Goal: Contribute content

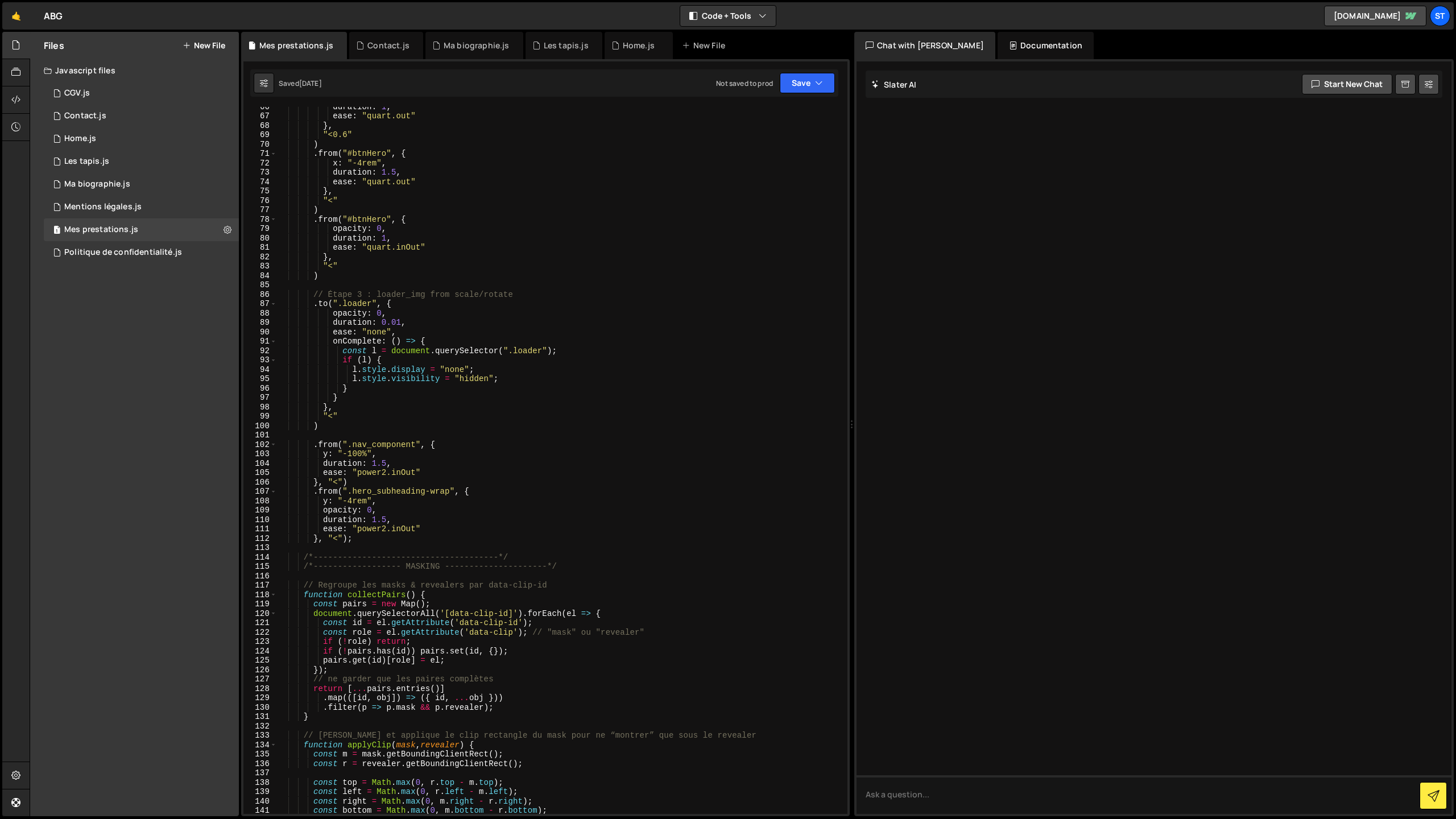
scroll to position [725, 0]
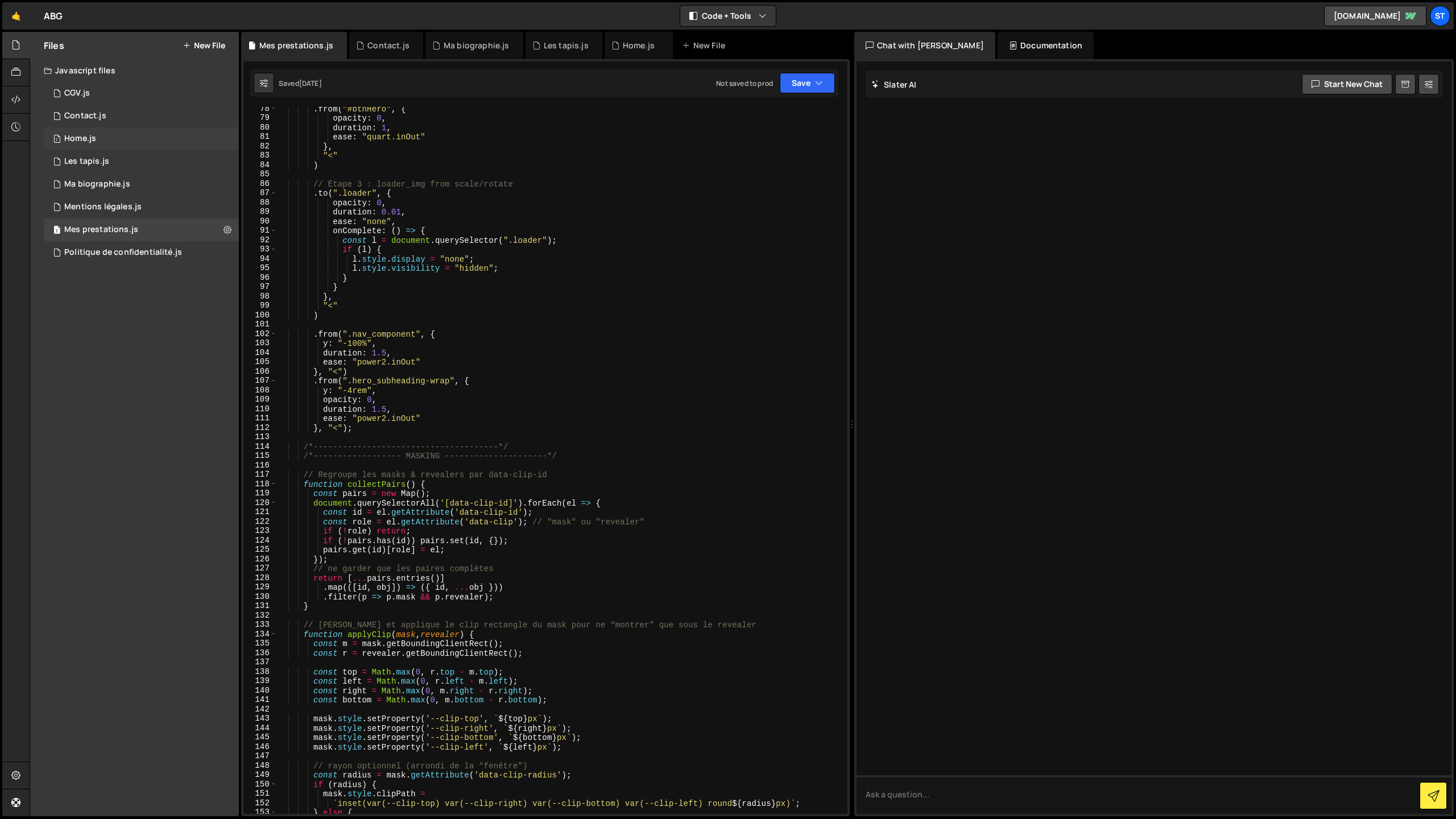
click at [95, 143] on div "Home.js" at bounding box center [79, 139] width 32 height 10
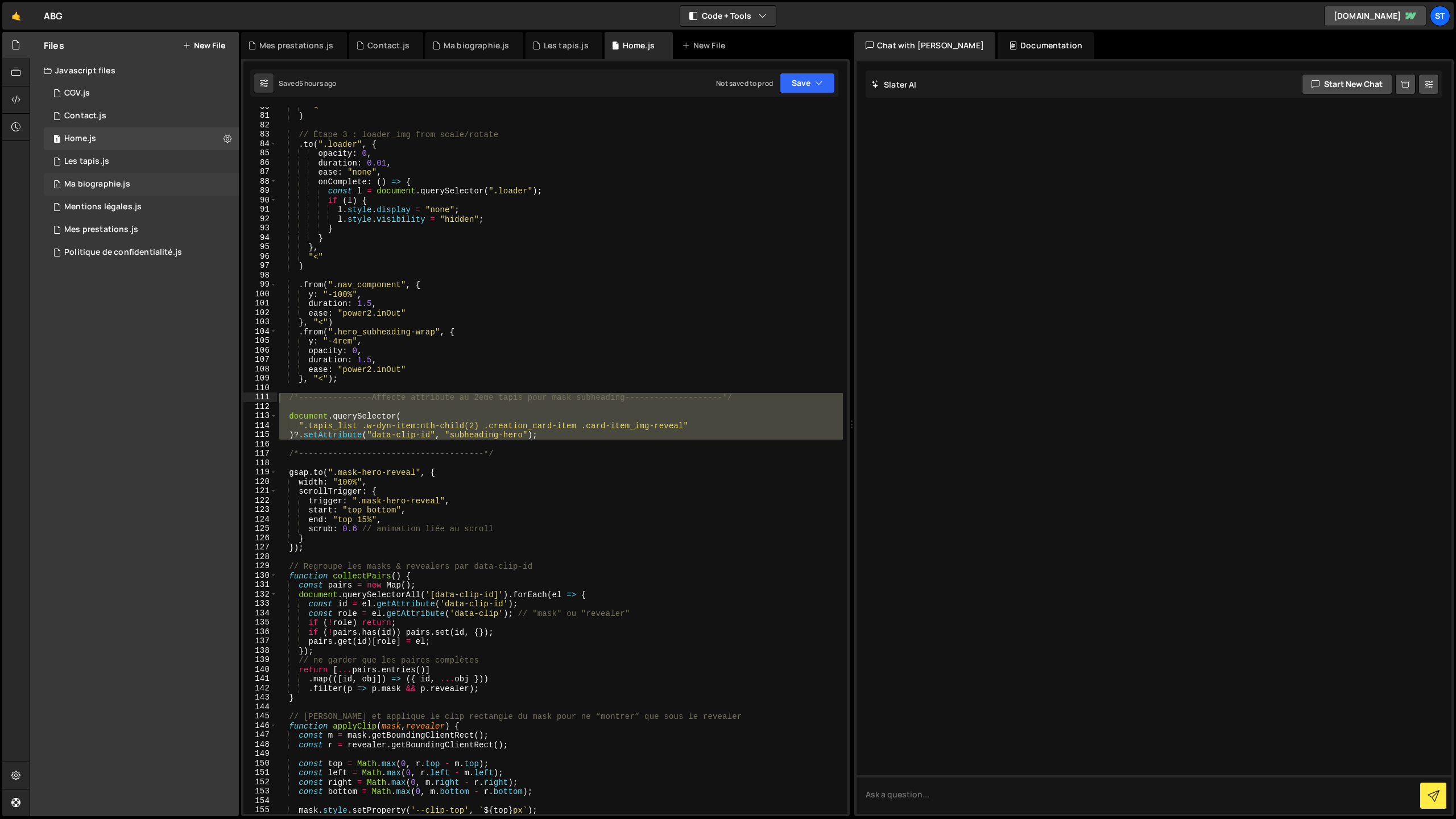
click at [115, 180] on div "Ma biographie.js" at bounding box center [97, 184] width 66 height 10
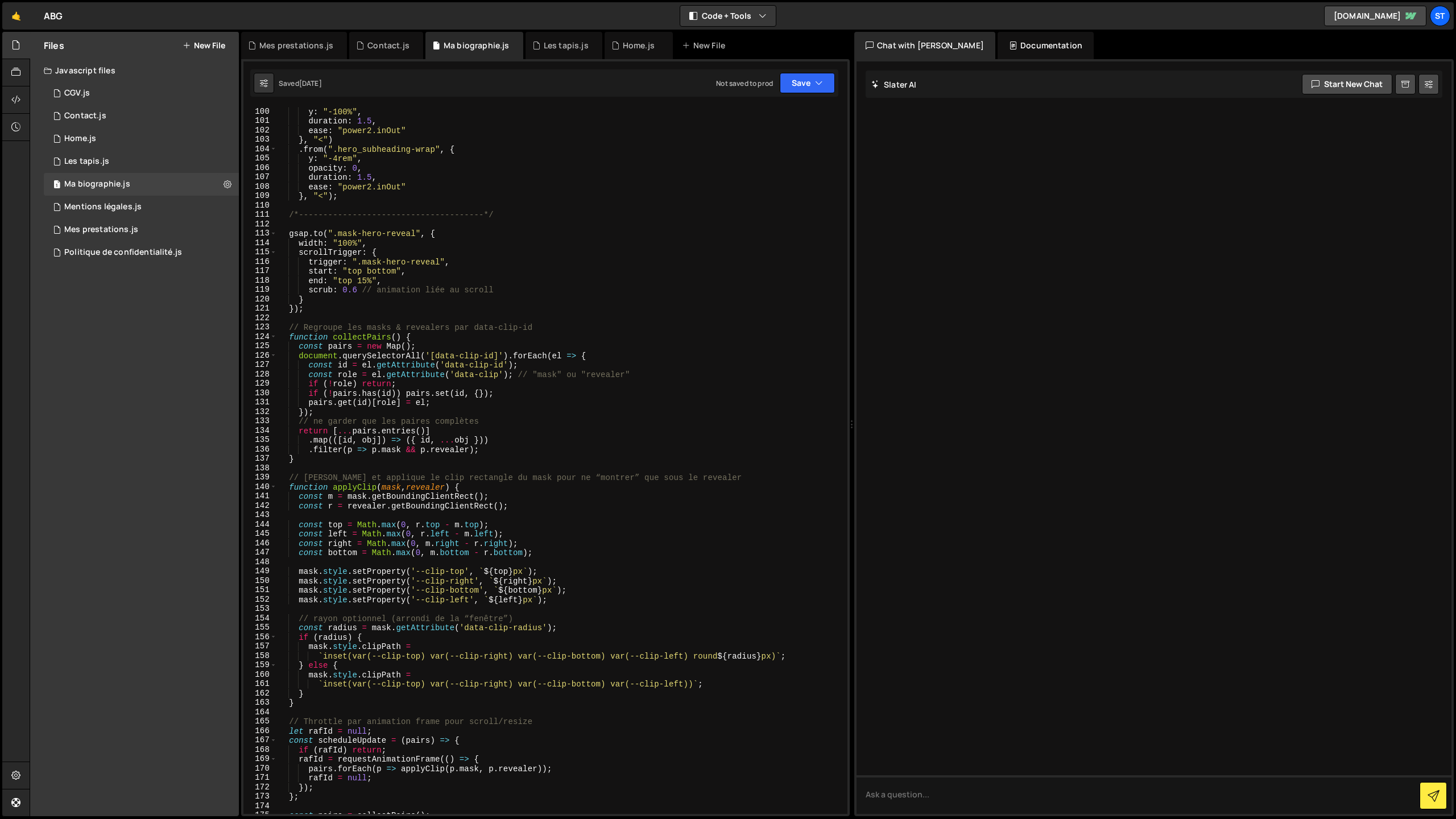
scroll to position [920, 0]
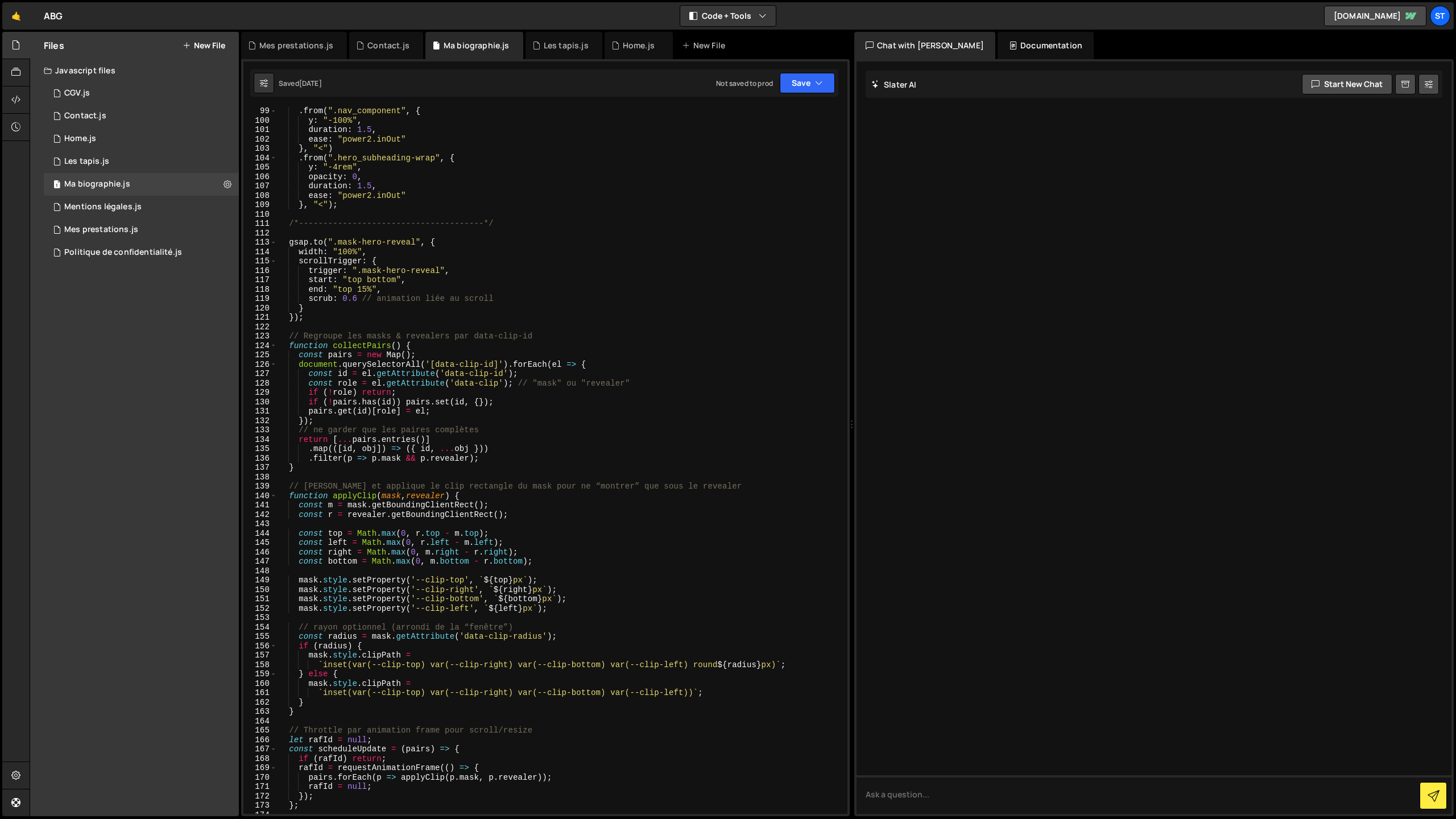
type textarea "});"
click at [343, 316] on div ". from ( ".nav_component" , { y : "-100%" , duration : 1.5 , ease : "power2.inO…" at bounding box center [560, 469] width 566 height 726
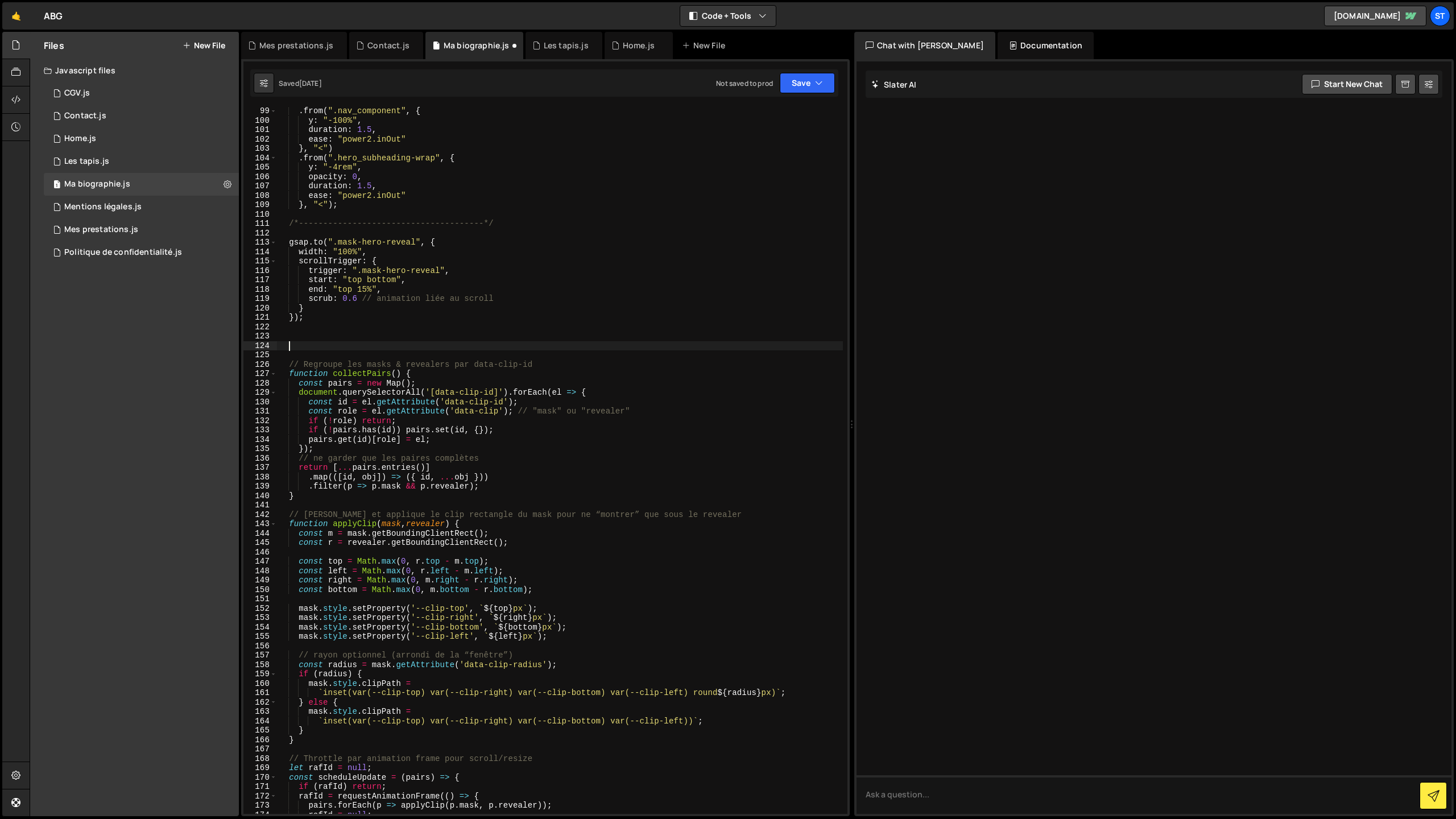
paste textarea "Sous Titre"
type textarea "Sous Titre"
click at [104, 138] on div "1 Home.js 0" at bounding box center [142, 138] width 195 height 23
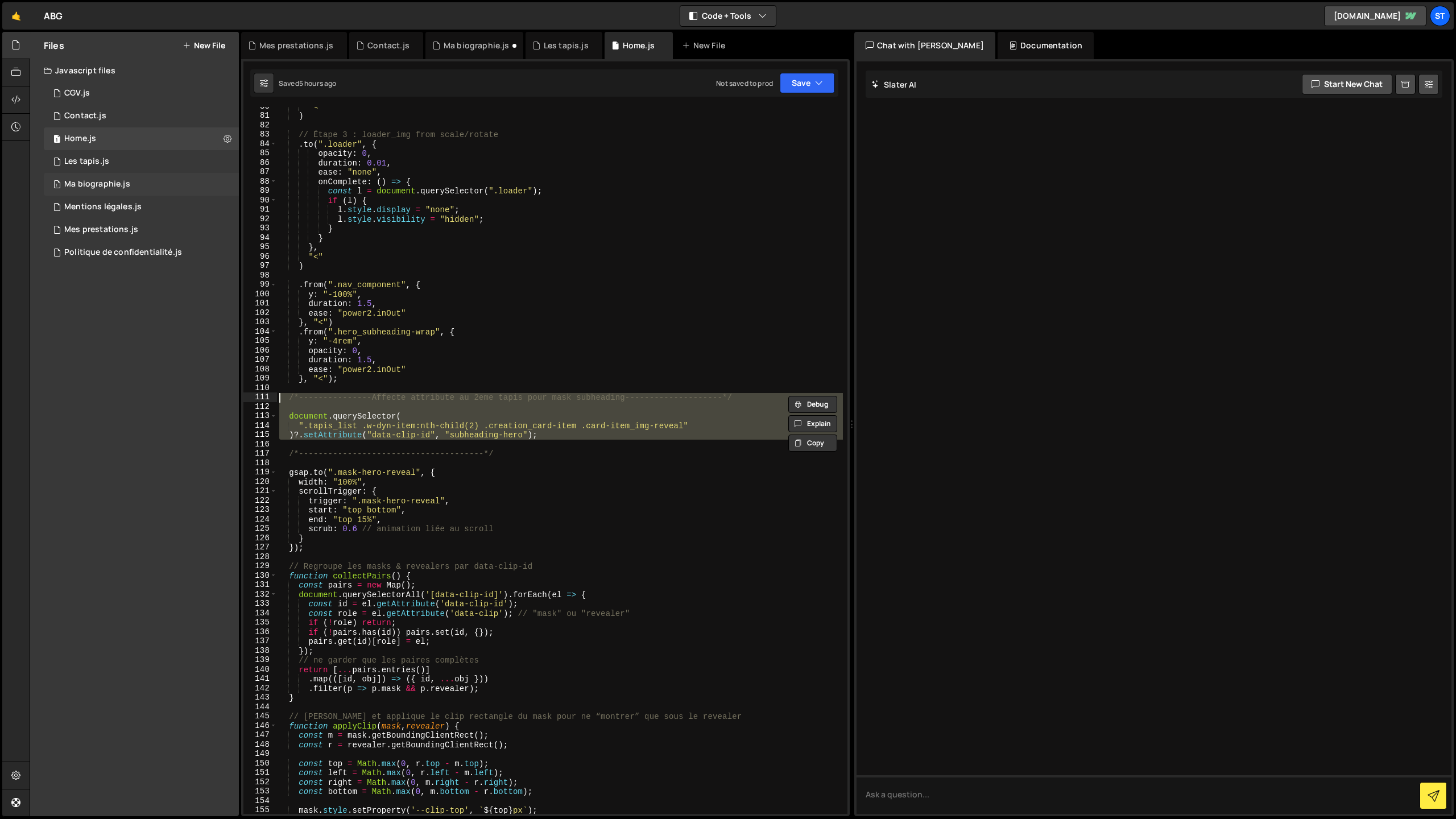
click at [97, 179] on div "Ma biographie.js" at bounding box center [97, 184] width 66 height 10
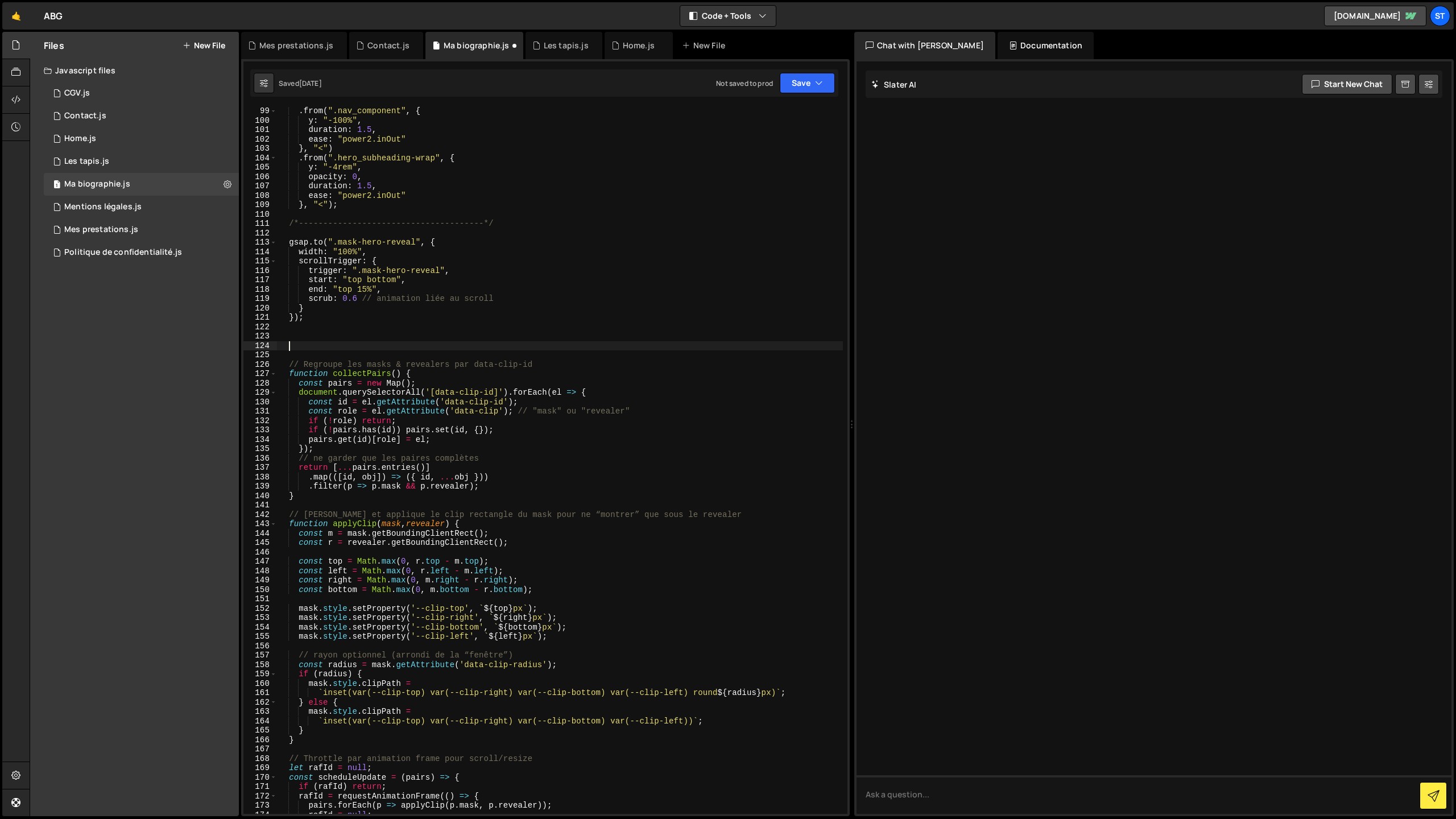
click at [314, 344] on div ". from ( ".nav_component" , { y : "-100%" , duration : 1.5 , ease : "power2.inO…" at bounding box center [560, 469] width 566 height 726
paste textarea
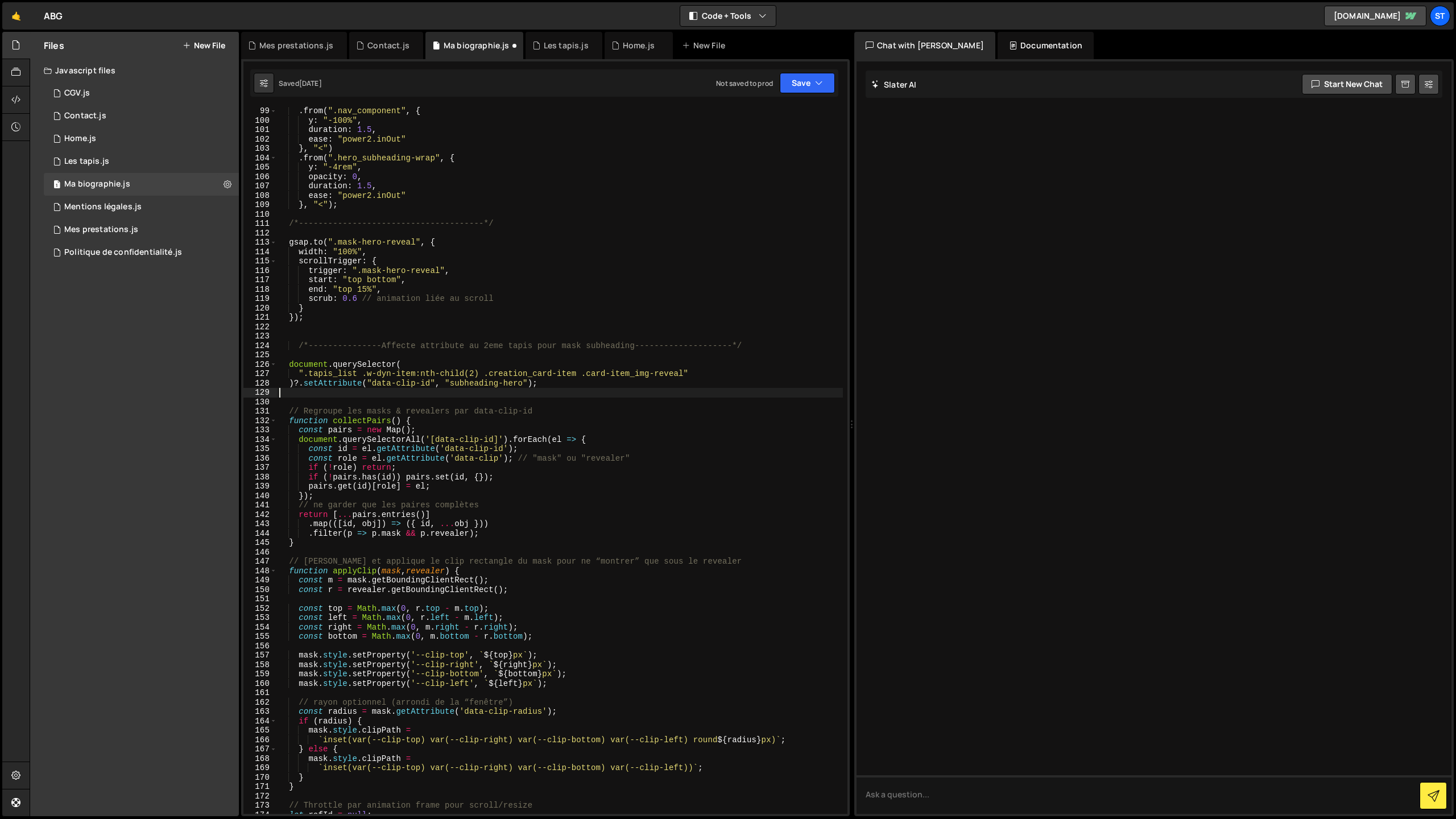
click at [326, 355] on div ". from ( ".nav_component" , { y : "-100%" , duration : 1.5 , ease : "power2.inO…" at bounding box center [560, 469] width 566 height 726
type textarea "/*---------------Affecte attribute au 2eme tapis pour mask subheading----------…"
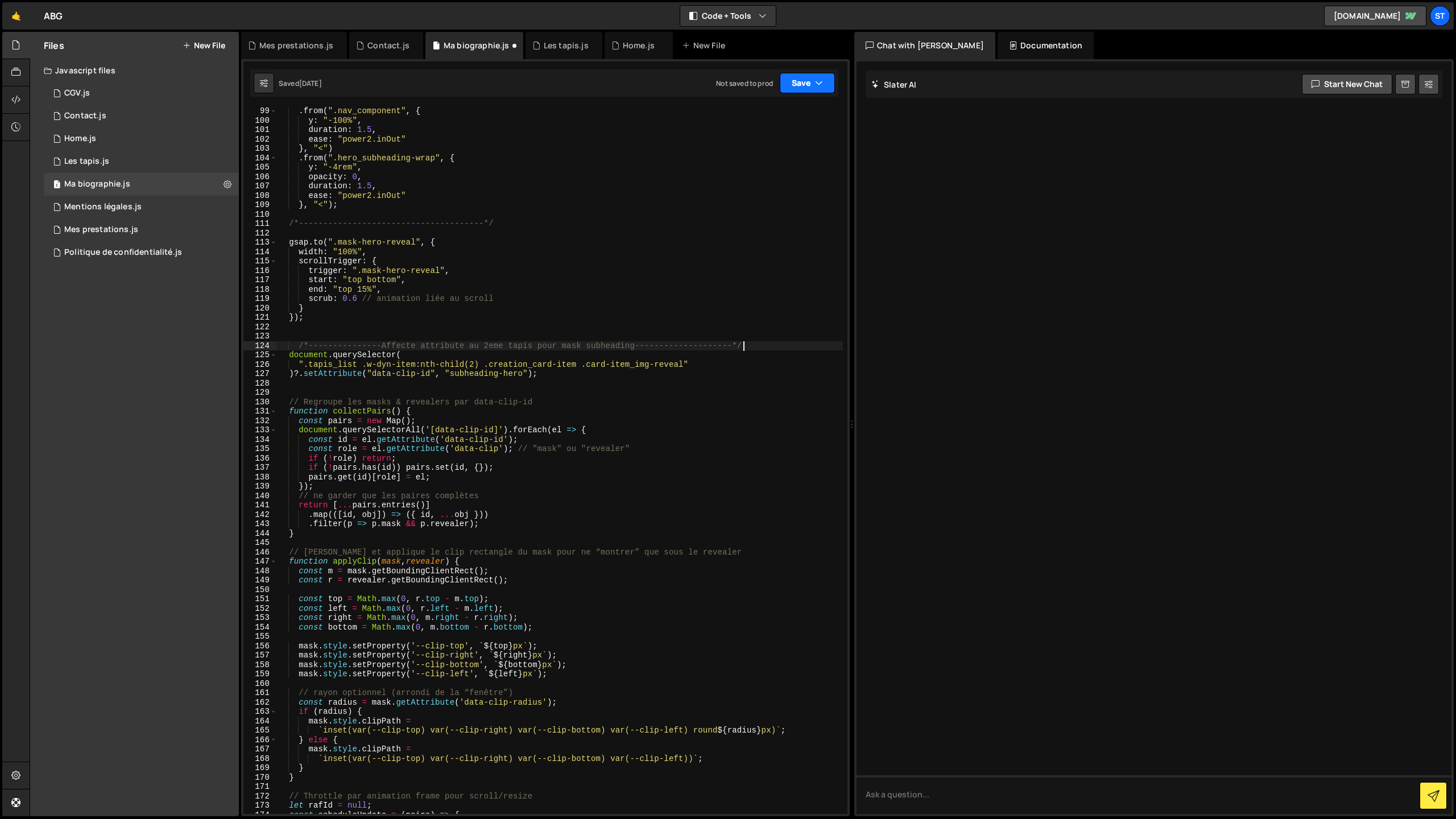
click at [808, 78] on button "Save" at bounding box center [807, 83] width 55 height 21
click at [764, 112] on div "Save to Staging S" at bounding box center [768, 110] width 118 height 11
